Goal: Transaction & Acquisition: Purchase product/service

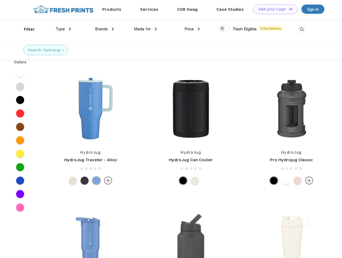
click at [273, 9] on link "Add your Logo Design Tool" at bounding box center [275, 9] width 44 height 9
click at [26, 29] on div "Filter" at bounding box center [29, 29] width 11 height 6
click at [63, 29] on span "Type" at bounding box center [60, 29] width 9 height 5
click at [104, 29] on span "Brands" at bounding box center [101, 29] width 13 height 5
click at [145, 29] on span "Made for" at bounding box center [142, 29] width 17 height 5
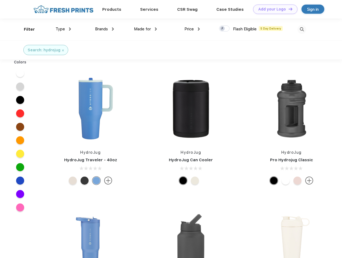
click at [192, 29] on span "Price" at bounding box center [188, 29] width 9 height 5
click at [224, 29] on div at bounding box center [224, 28] width 10 height 6
click at [222, 29] on input "checkbox" at bounding box center [220, 26] width 3 height 3
click at [302, 29] on img at bounding box center [301, 29] width 9 height 9
click at [20, 73] on div at bounding box center [20, 72] width 21 height 13
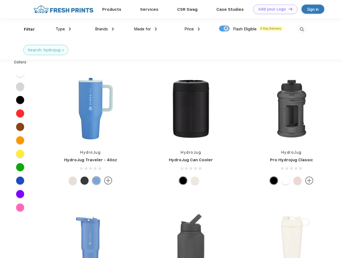
click at [20, 86] on div at bounding box center [20, 86] width 21 height 13
